Goal: Transaction & Acquisition: Purchase product/service

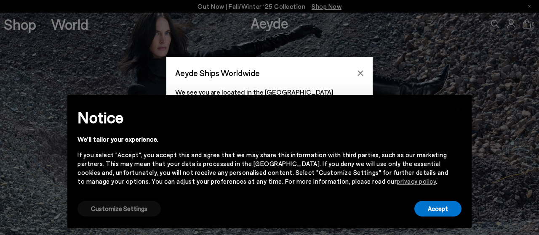
click at [126, 210] on button "Customize Settings" at bounding box center [118, 209] width 83 height 16
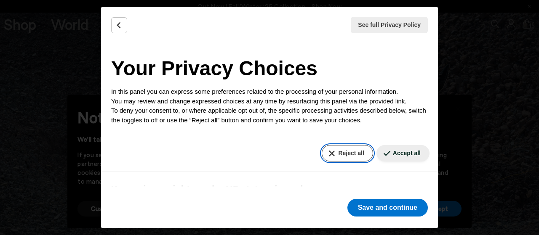
click at [341, 157] on button "Reject all" at bounding box center [347, 153] width 51 height 16
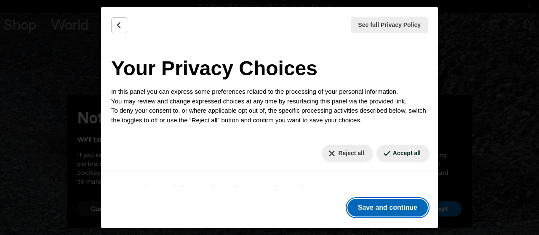
click at [368, 208] on button "Save and continue" at bounding box center [387, 208] width 80 height 18
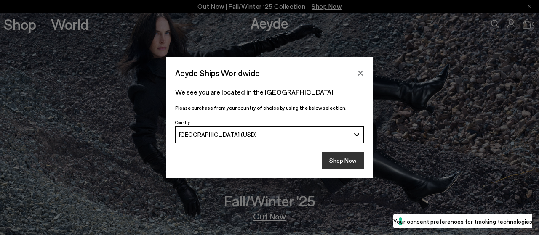
click at [350, 158] on button "Shop Now" at bounding box center [343, 161] width 42 height 18
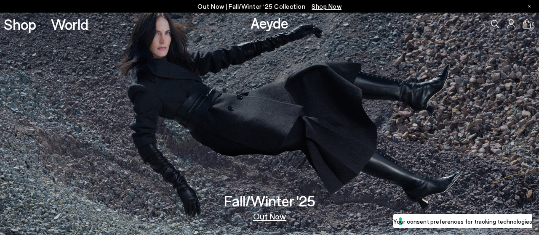
click at [267, 218] on link "Out Now" at bounding box center [269, 216] width 33 height 8
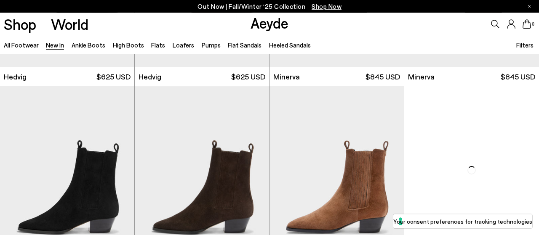
scroll to position [242, 0]
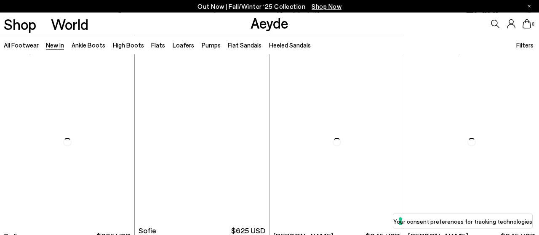
scroll to position [2465, 0]
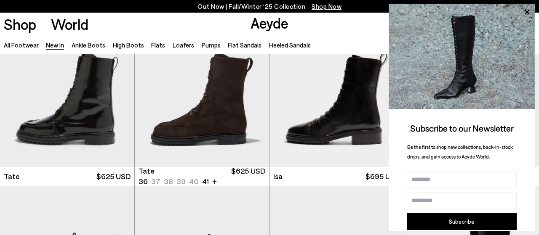
scroll to position [3800, 0]
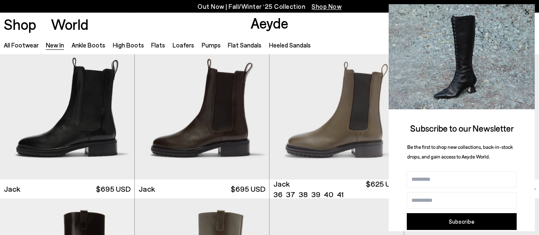
click at [528, 11] on icon at bounding box center [527, 12] width 4 height 4
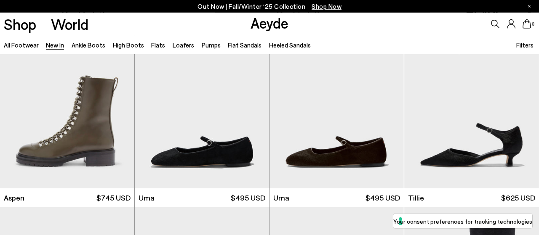
scroll to position [3984, 0]
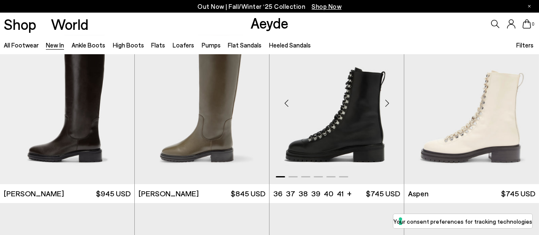
click at [385, 107] on div "Next slide" at bounding box center [386, 103] width 25 height 25
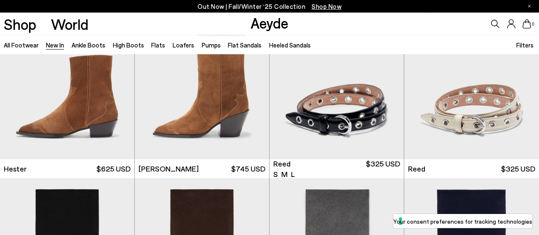
scroll to position [4424, 0]
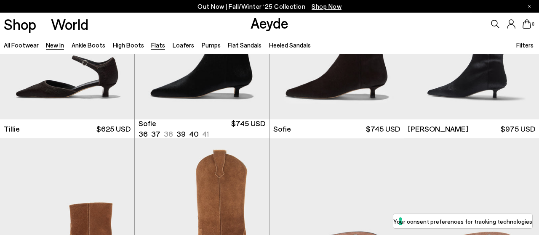
click at [157, 45] on link "Flats" at bounding box center [158, 45] width 14 height 8
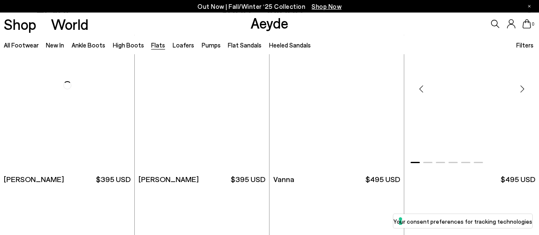
scroll to position [254, 0]
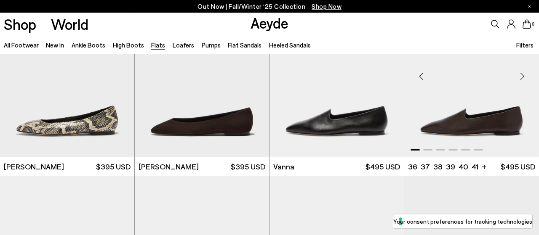
click at [465, 119] on img "1 / 6" at bounding box center [471, 73] width 135 height 169
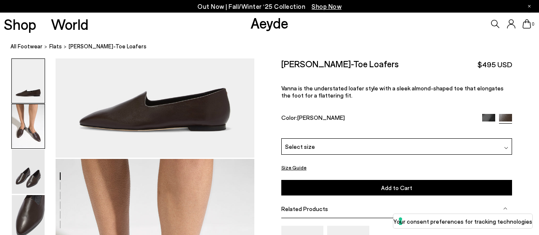
click at [32, 124] on img at bounding box center [28, 126] width 33 height 44
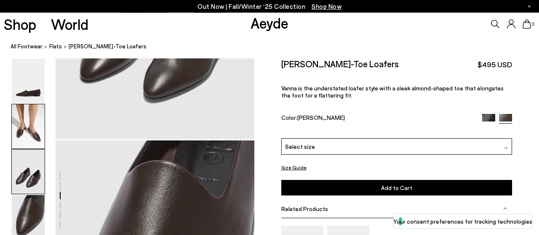
scroll to position [652, 0]
